Goal: Information Seeking & Learning: Find specific fact

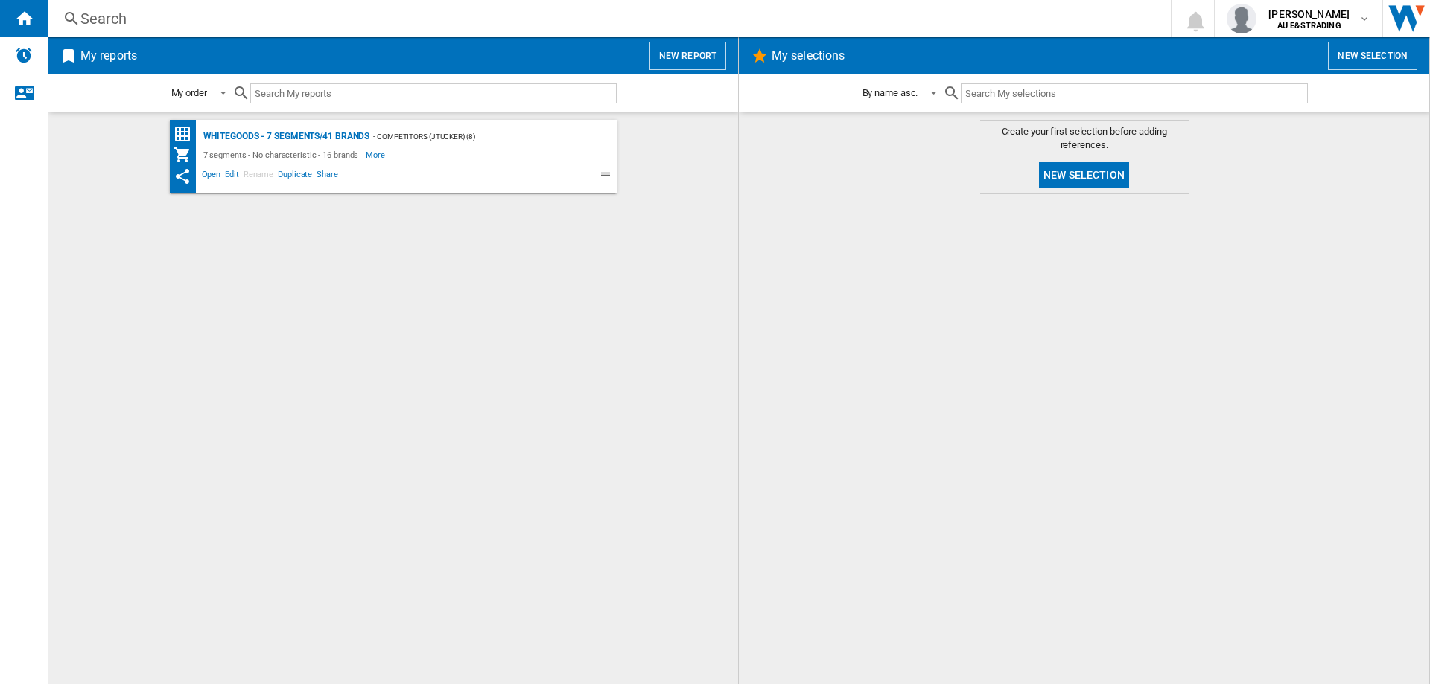
click at [139, 14] on div "Search" at bounding box center [605, 18] width 1051 height 21
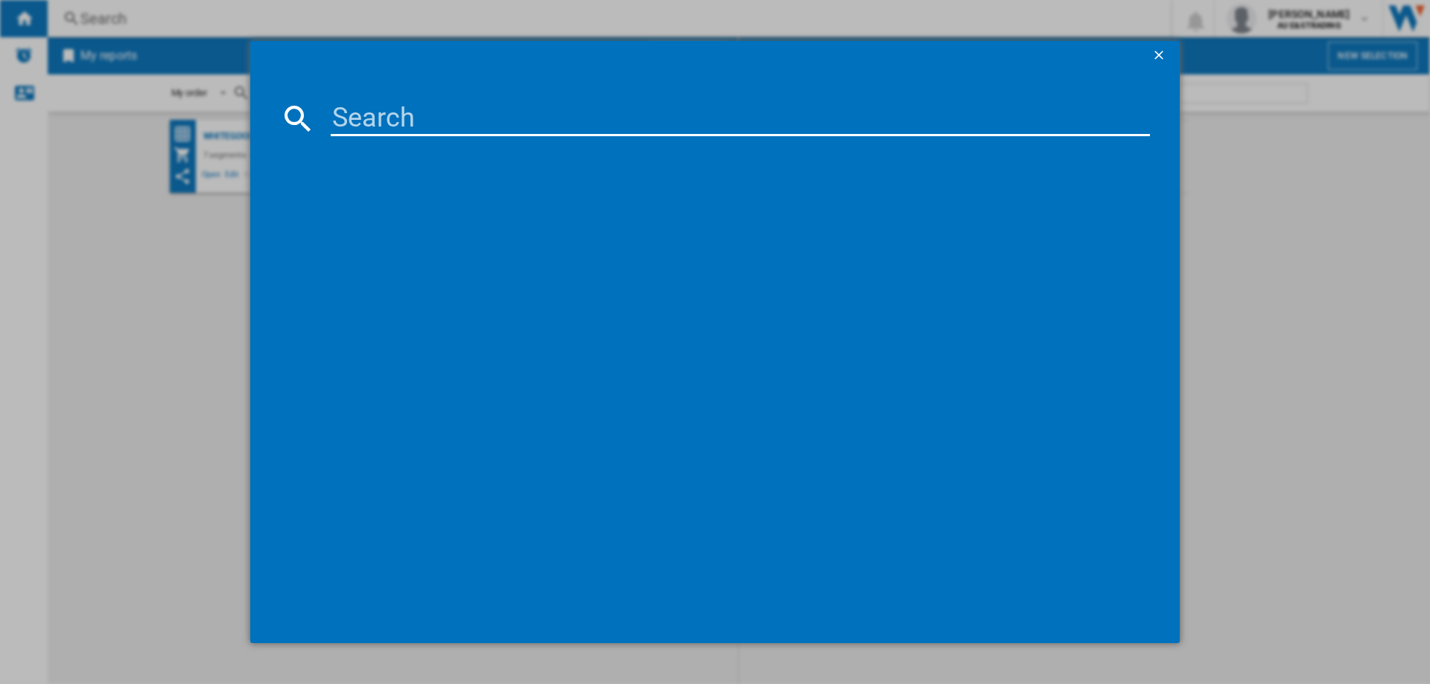
paste input "WBE4302ACR"
type input "WBE4302ACR"
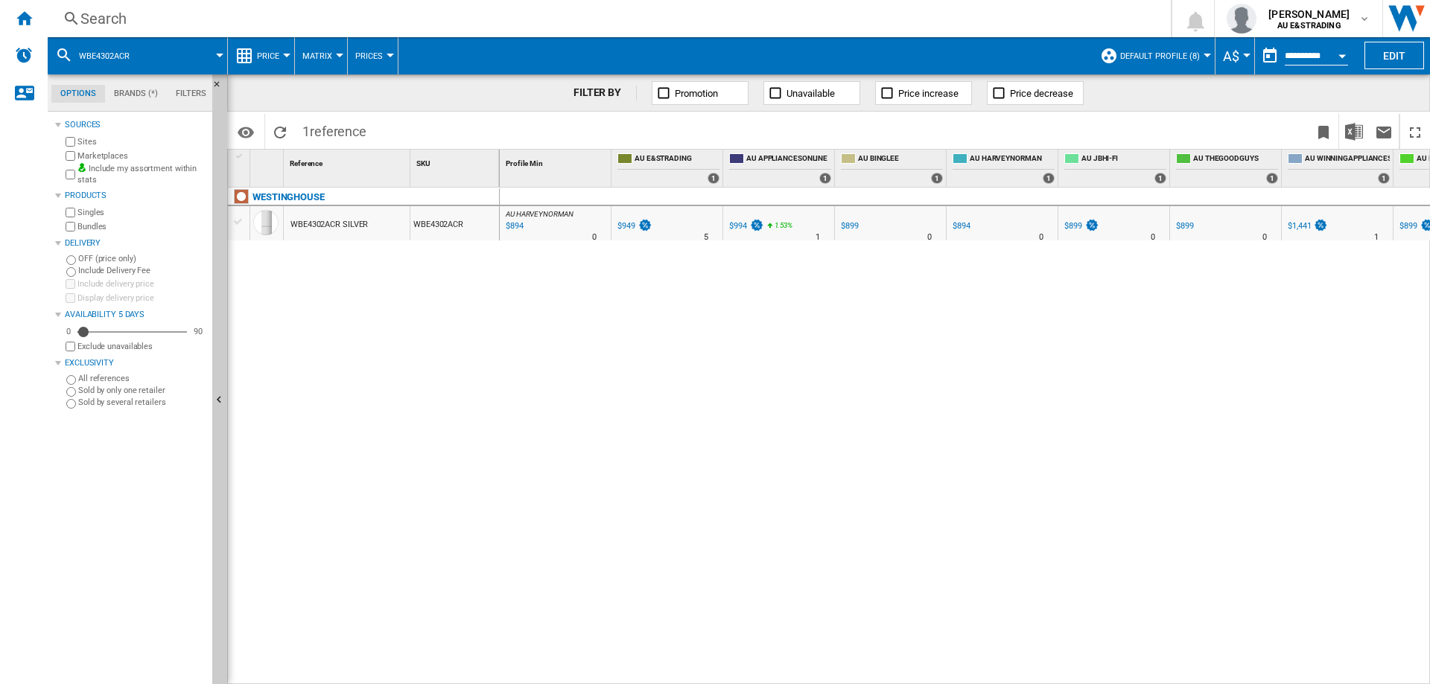
click at [338, 226] on div "WBE4302ACR SILVER" at bounding box center [328, 225] width 77 height 34
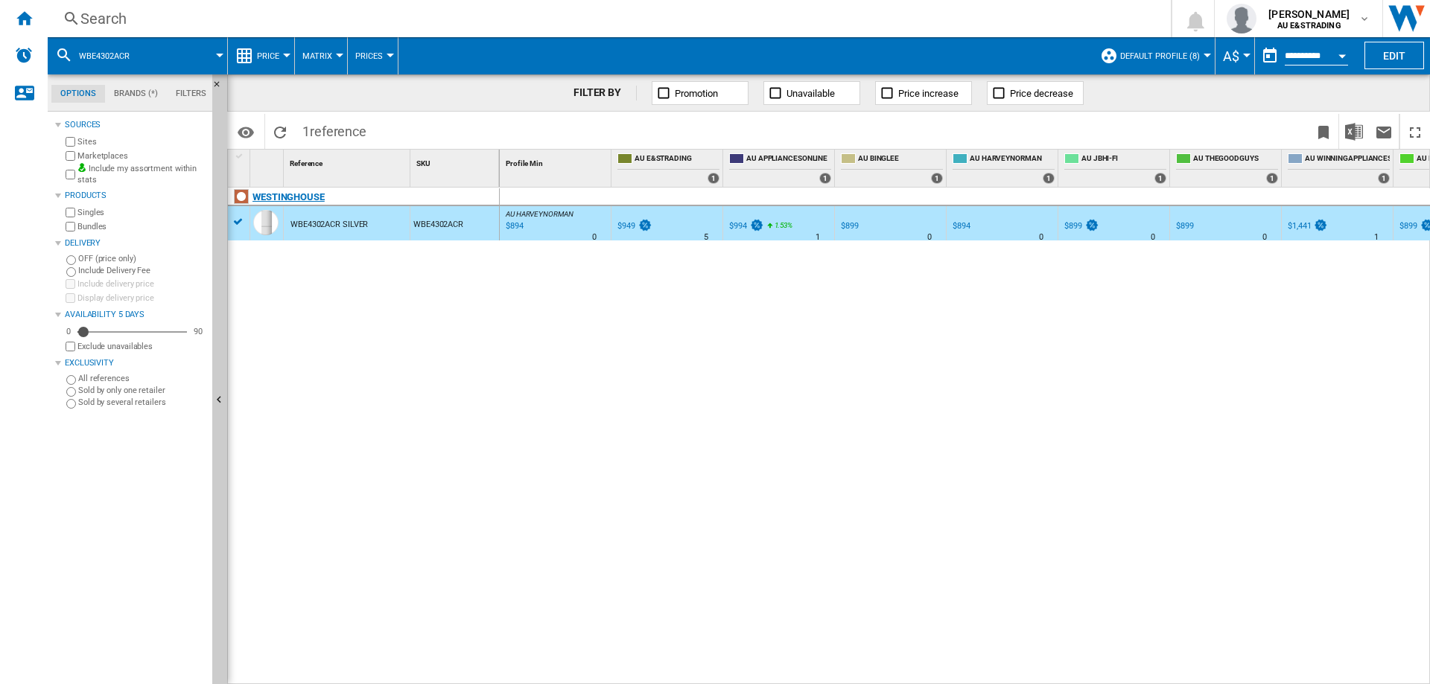
click at [238, 220] on div "WESTINGHOUSE" at bounding box center [367, 205] width 272 height 34
click at [239, 225] on div at bounding box center [239, 221] width 16 height 13
